Goal: Complete application form: Complete application form

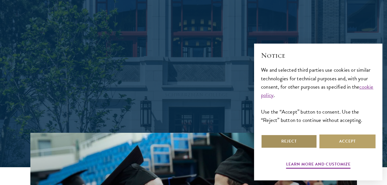
click at [276, 139] on button "Reject" at bounding box center [289, 141] width 56 height 14
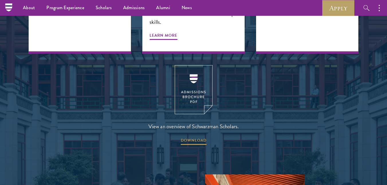
scroll to position [758, 0]
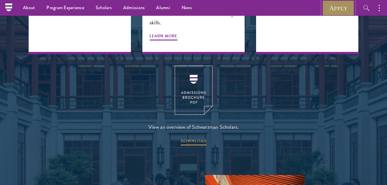
click at [340, 6] on link "Apply" at bounding box center [338, 8] width 32 height 16
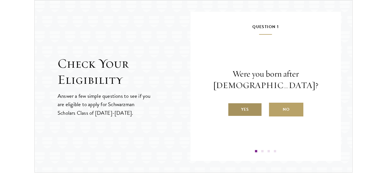
click at [250, 107] on label "Yes" at bounding box center [244, 109] width 34 height 14
click at [233, 107] on input "Yes" at bounding box center [229, 105] width 5 height 5
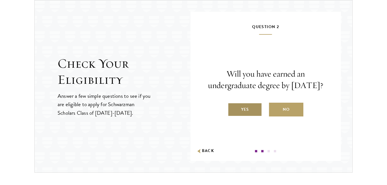
click at [246, 113] on label "Yes" at bounding box center [244, 109] width 34 height 14
click at [233, 108] on input "Yes" at bounding box center [229, 105] width 5 height 5
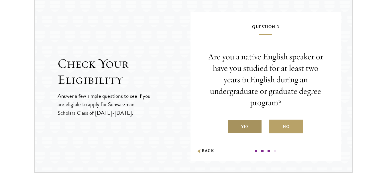
click at [255, 128] on label "Yes" at bounding box center [244, 126] width 34 height 14
click at [233, 125] on input "Yes" at bounding box center [229, 122] width 5 height 5
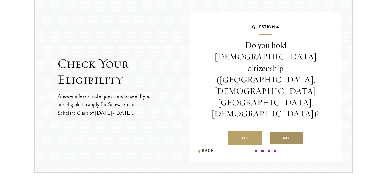
click at [285, 131] on label "No" at bounding box center [286, 138] width 34 height 14
click at [274, 132] on input "No" at bounding box center [271, 134] width 5 height 5
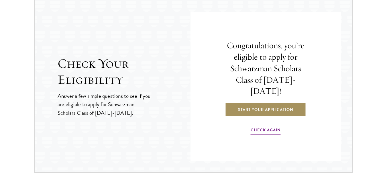
click at [272, 104] on link "Start Your Application" at bounding box center [265, 109] width 81 height 14
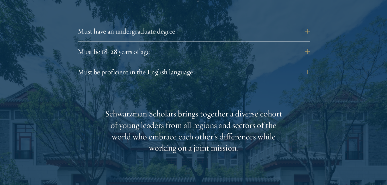
scroll to position [815, 0]
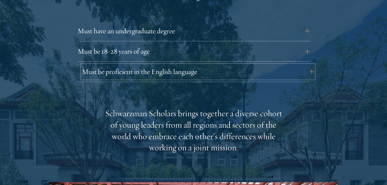
click at [130, 65] on button "Must be proficient in the English language" at bounding box center [198, 72] width 232 height 14
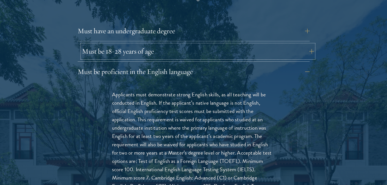
click at [138, 44] on button "Must be 18-28 years of age" at bounding box center [198, 51] width 232 height 14
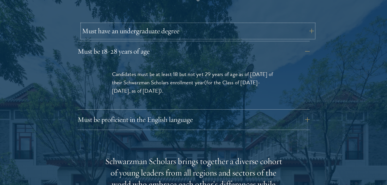
click at [159, 24] on button "Must have an undergraduate degree" at bounding box center [198, 31] width 232 height 14
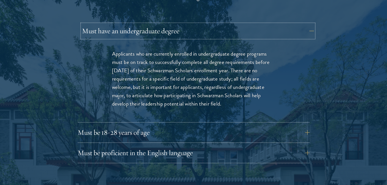
click at [159, 24] on button "Must have an undergraduate degree" at bounding box center [198, 31] width 232 height 14
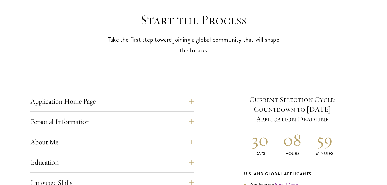
scroll to position [230, 0]
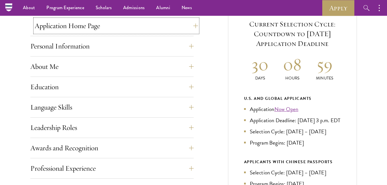
click at [181, 24] on button "Application Home Page" at bounding box center [116, 26] width 163 height 14
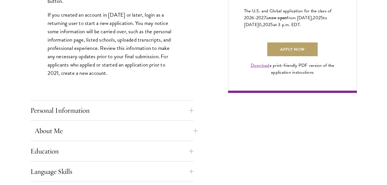
scroll to position [421, 0]
click at [105, 112] on button "Personal Information" at bounding box center [116, 110] width 163 height 14
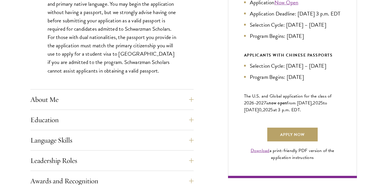
scroll to position [339, 0]
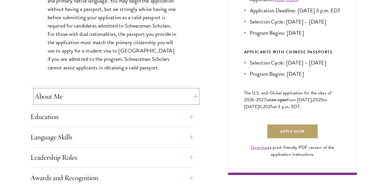
click at [96, 91] on button "About Me" at bounding box center [116, 96] width 163 height 14
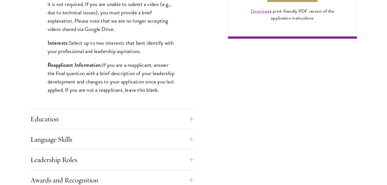
scroll to position [480, 0]
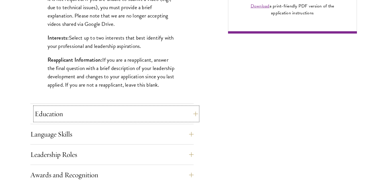
click at [118, 117] on button "Education" at bounding box center [116, 114] width 163 height 14
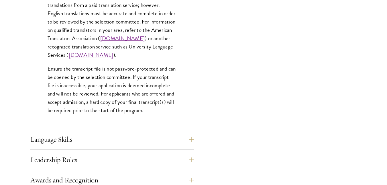
scroll to position [885, 0]
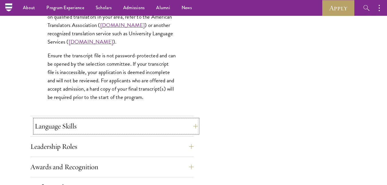
click at [94, 124] on button "Language Skills" at bounding box center [116, 126] width 163 height 14
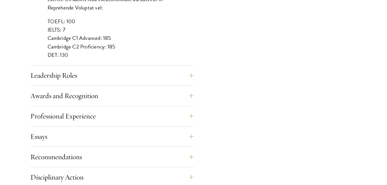
scroll to position [565, 0]
click at [94, 70] on button "Leadership Roles" at bounding box center [116, 75] width 163 height 14
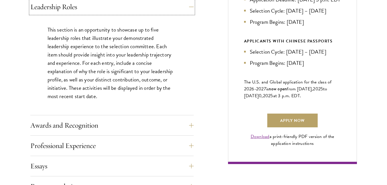
scroll to position [359, 0]
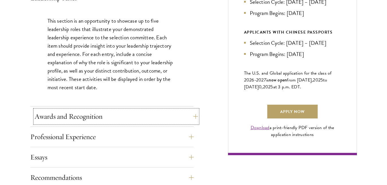
click at [111, 113] on button "Awards and Recognition" at bounding box center [116, 116] width 163 height 14
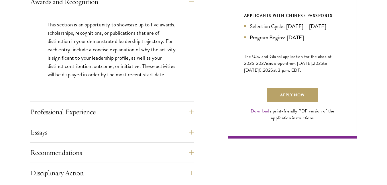
scroll to position [376, 0]
click at [102, 116] on button "Professional Experience" at bounding box center [116, 111] width 163 height 14
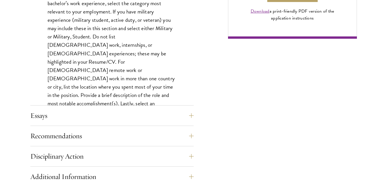
scroll to position [476, 0]
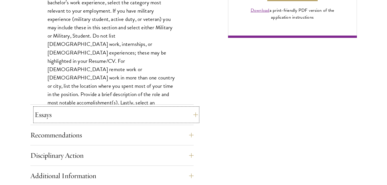
click at [89, 110] on button "Essays" at bounding box center [116, 115] width 163 height 14
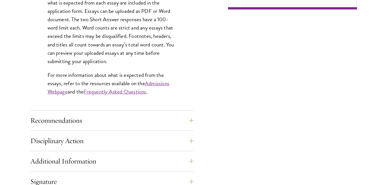
scroll to position [517, 0]
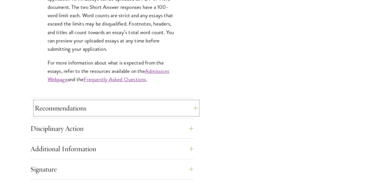
click at [79, 105] on button "Recommendations" at bounding box center [116, 108] width 163 height 14
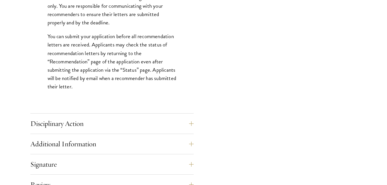
scroll to position [804, 0]
click at [99, 120] on button "Disciplinary Action" at bounding box center [116, 123] width 163 height 14
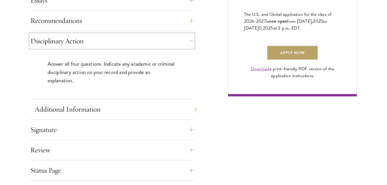
scroll to position [418, 0]
click at [111, 110] on button "Additional Information" at bounding box center [116, 109] width 163 height 14
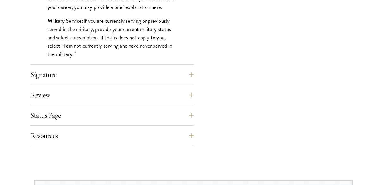
scroll to position [613, 0]
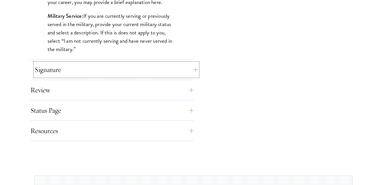
click at [119, 68] on button "Signature" at bounding box center [116, 70] width 163 height 14
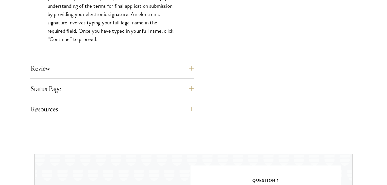
scroll to position [575, 0]
click at [100, 66] on button "Review" at bounding box center [116, 68] width 163 height 14
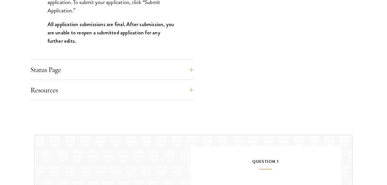
scroll to position [688, 0]
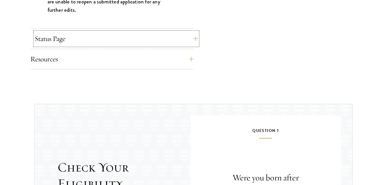
click at [84, 38] on button "Status Page" at bounding box center [116, 39] width 163 height 14
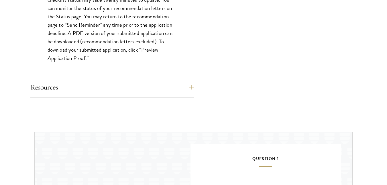
scroll to position [595, 0]
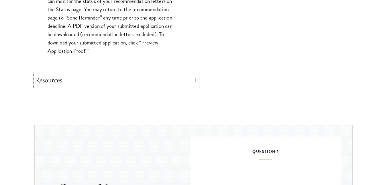
click at [64, 85] on button "Resources" at bounding box center [116, 80] width 163 height 14
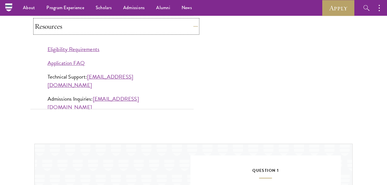
scroll to position [490, 0]
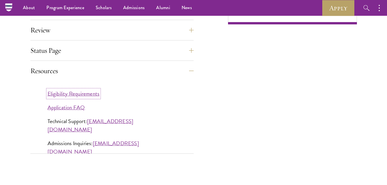
click at [62, 96] on link "Eligibility Requirements" at bounding box center [73, 93] width 52 height 8
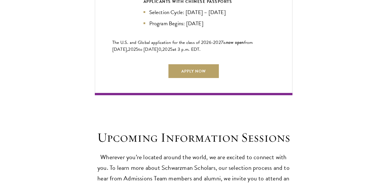
scroll to position [1368, 0]
click at [185, 68] on link "Apply Now" at bounding box center [193, 71] width 50 height 14
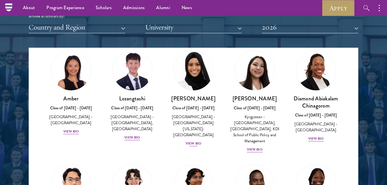
scroll to position [22, 0]
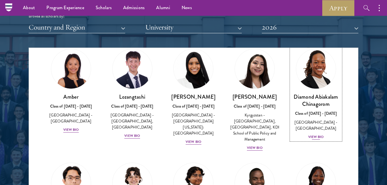
click at [311, 138] on div "View Bio" at bounding box center [316, 136] width 16 height 5
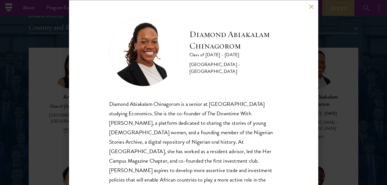
scroll to position [16, 0]
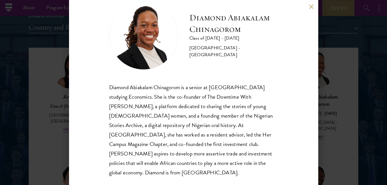
click at [310, 6] on button at bounding box center [311, 6] width 5 height 5
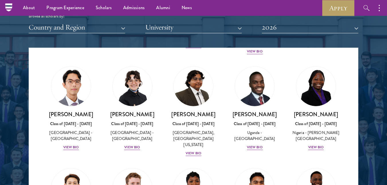
scroll to position [119, 0]
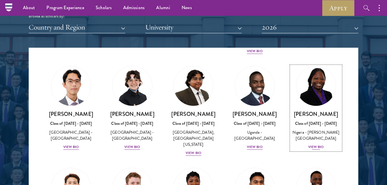
click at [308, 149] on div "View Bio" at bounding box center [316, 146] width 16 height 5
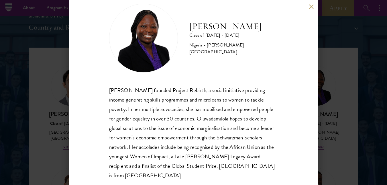
scroll to position [18, 0]
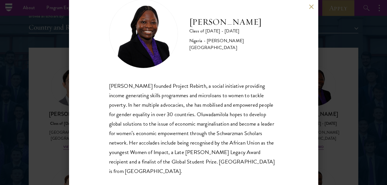
click at [308, 9] on div "Oluwadamilola Akintewe Class of 2025 - 2026 Nigeria - Adekunle Ajasin Universit…" at bounding box center [193, 92] width 249 height 185
click at [310, 6] on button at bounding box center [311, 6] width 5 height 5
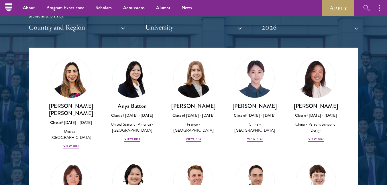
scroll to position [449, 0]
click at [255, 136] on div "View Bio" at bounding box center [255, 138] width 16 height 5
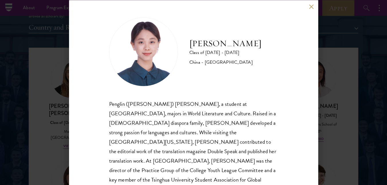
click at [308, 9] on div "Claire Chen Class of 2025 - 2026 China - Tsinghua University Penglin (Claire) C…" at bounding box center [193, 92] width 249 height 185
click at [312, 6] on button at bounding box center [311, 6] width 5 height 5
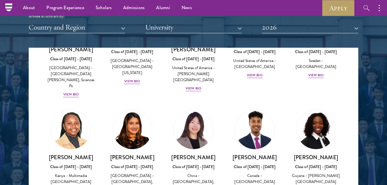
scroll to position [853, 0]
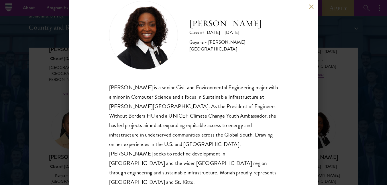
scroll to position [16, 0]
click at [311, 3] on div "Moriah Hamilton Class of 2025 - 2026 Guyana - Howard University Moriah Hamilton…" at bounding box center [193, 92] width 249 height 185
click at [309, 6] on button at bounding box center [311, 6] width 5 height 5
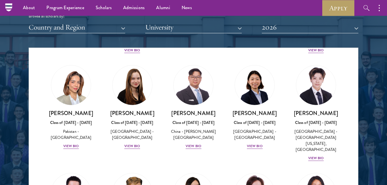
scroll to position [1448, 0]
click at [175, 28] on button "University" at bounding box center [193, 27] width 96 height 12
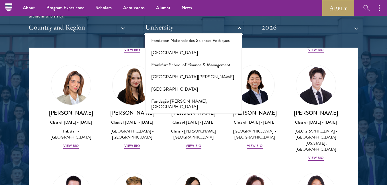
scroll to position [1257, 0]
click at [186, 26] on button "University" at bounding box center [193, 27] width 96 height 12
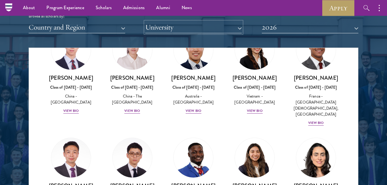
scroll to position [1705, 0]
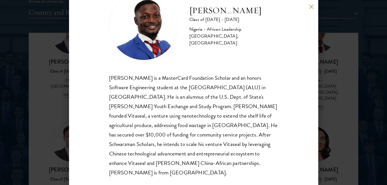
scroll to position [716, 0]
click at [310, 8] on button at bounding box center [311, 6] width 5 height 5
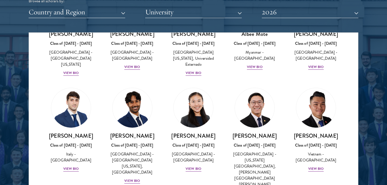
scroll to position [2061, 0]
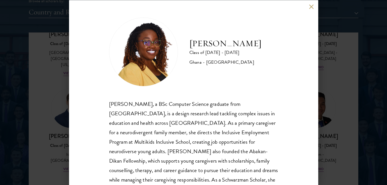
scroll to position [35, 0]
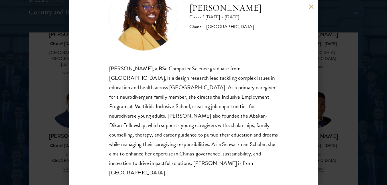
click at [310, 5] on button at bounding box center [311, 6] width 5 height 5
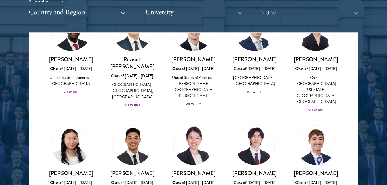
scroll to position [2679, 0]
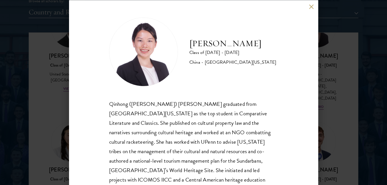
scroll to position [35, 0]
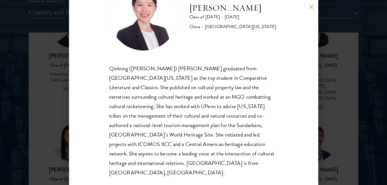
click at [312, 7] on button at bounding box center [311, 6] width 5 height 5
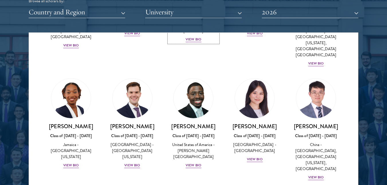
scroll to position [2848, 0]
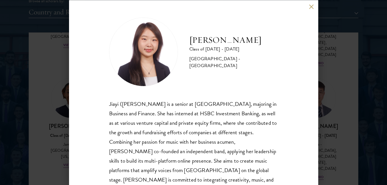
scroll to position [26, 0]
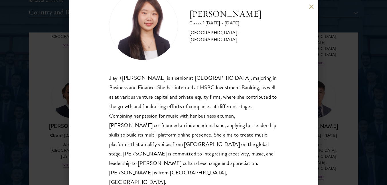
click at [311, 6] on button at bounding box center [311, 6] width 5 height 5
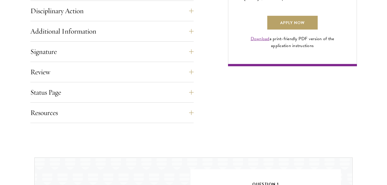
scroll to position [449, 0]
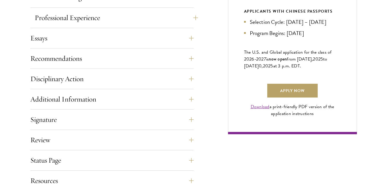
scroll to position [381, 0]
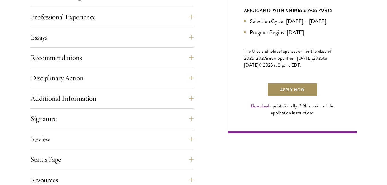
click at [297, 96] on link "Apply Now" at bounding box center [292, 90] width 50 height 14
